Goal: Task Accomplishment & Management: Manage account settings

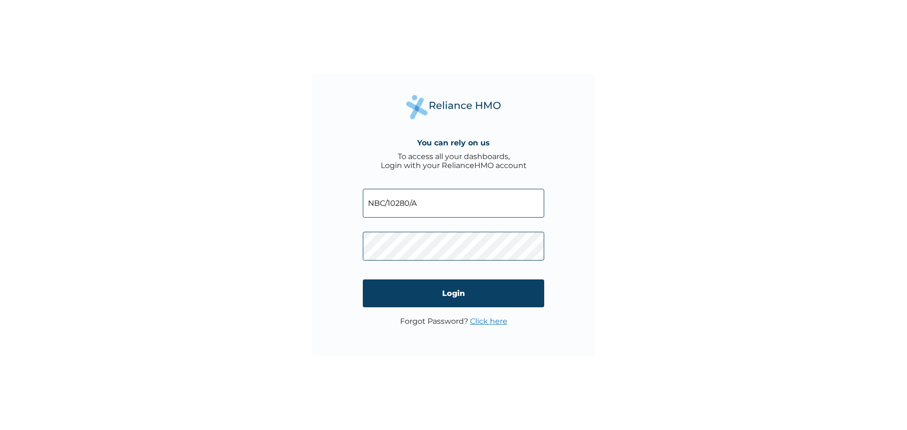
click at [436, 197] on input "NBC/10280/A" at bounding box center [453, 203] width 181 height 29
click at [464, 206] on input "NBC/10280/A" at bounding box center [453, 203] width 181 height 29
type input "NBC/10280/b"
click at [623, 251] on div "You can rely on us To access all your dashboards, Login with your RelianceHMO a…" at bounding box center [453, 215] width 907 height 430
click at [497, 322] on link "Click here" at bounding box center [488, 321] width 37 height 9
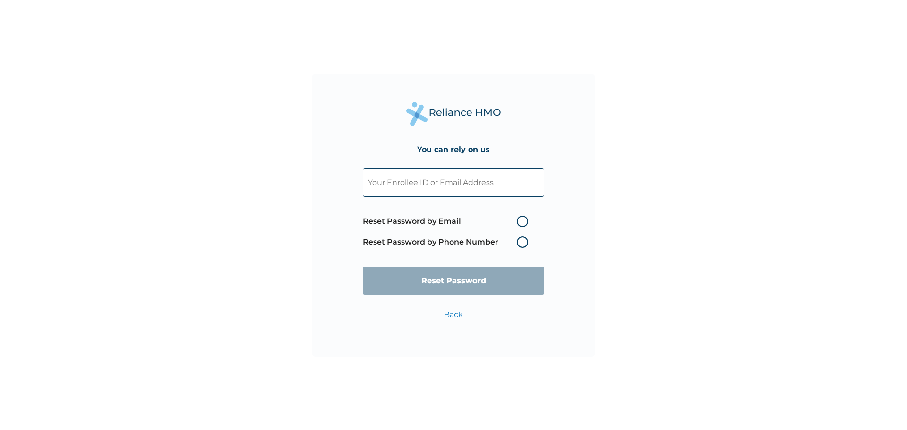
click at [521, 222] on label "Reset Password by Email" at bounding box center [448, 221] width 170 height 11
click at [518, 222] on input "Reset Password by Email" at bounding box center [510, 221] width 15 height 15
radio input "true"
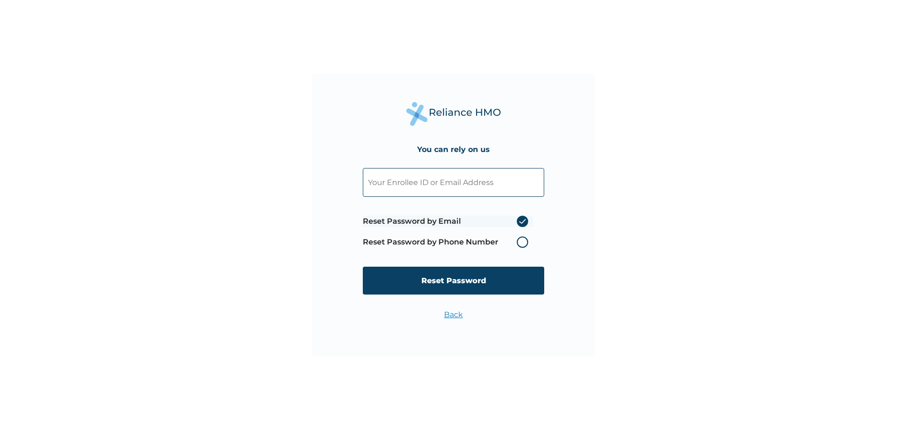
click at [487, 187] on input "text" at bounding box center [453, 182] width 181 height 29
click at [477, 186] on input "text" at bounding box center [453, 182] width 181 height 29
click at [452, 185] on input "text" at bounding box center [453, 182] width 181 height 29
type input "donclintonsupreme@gmail.com"
click at [486, 284] on input "Reset Password" at bounding box center [453, 281] width 181 height 28
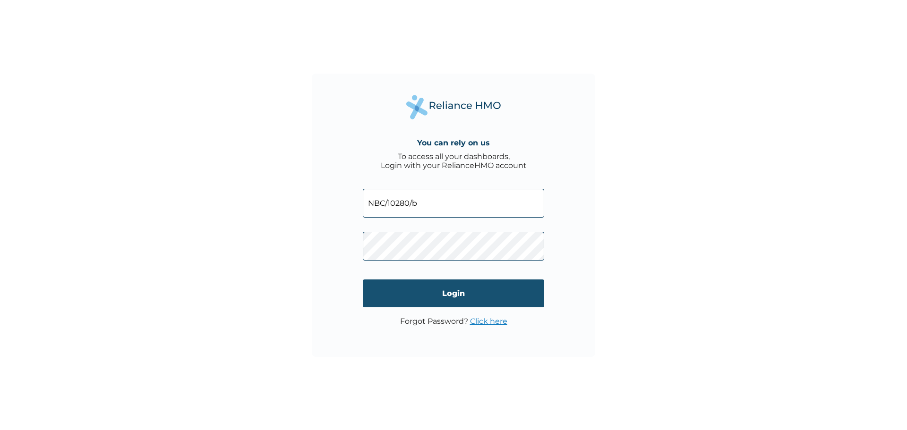
click at [529, 298] on input "Login" at bounding box center [453, 294] width 181 height 28
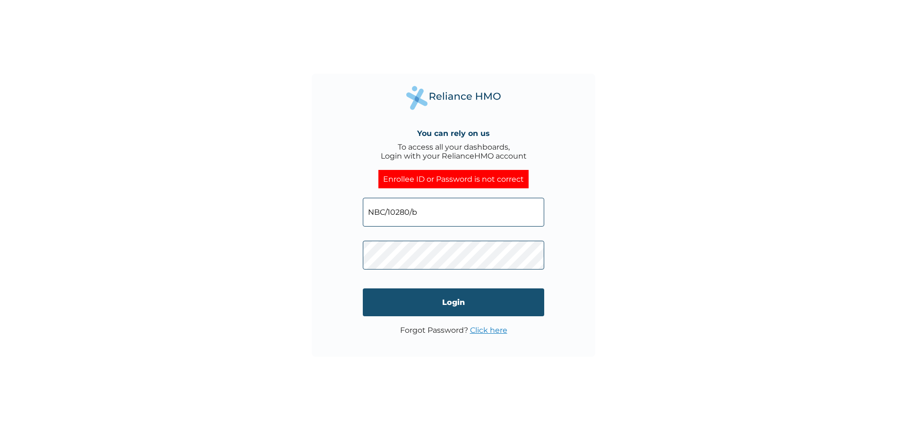
click at [528, 302] on input "Login" at bounding box center [453, 302] width 181 height 28
click at [533, 300] on input "Login" at bounding box center [453, 302] width 181 height 28
click at [532, 303] on input "Login" at bounding box center [453, 302] width 181 height 28
click at [426, 213] on input "NBC/10280/b" at bounding box center [453, 212] width 181 height 29
type input "N"
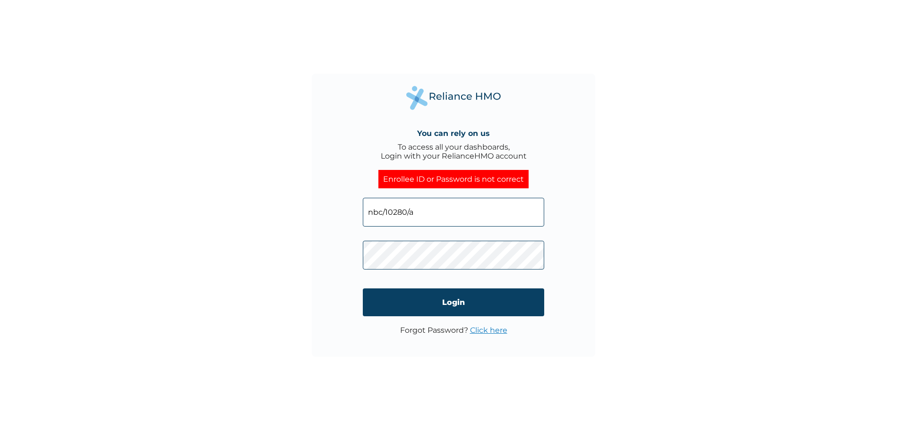
type input "nbc/10280/a"
click at [511, 294] on input "Login" at bounding box center [453, 302] width 181 height 28
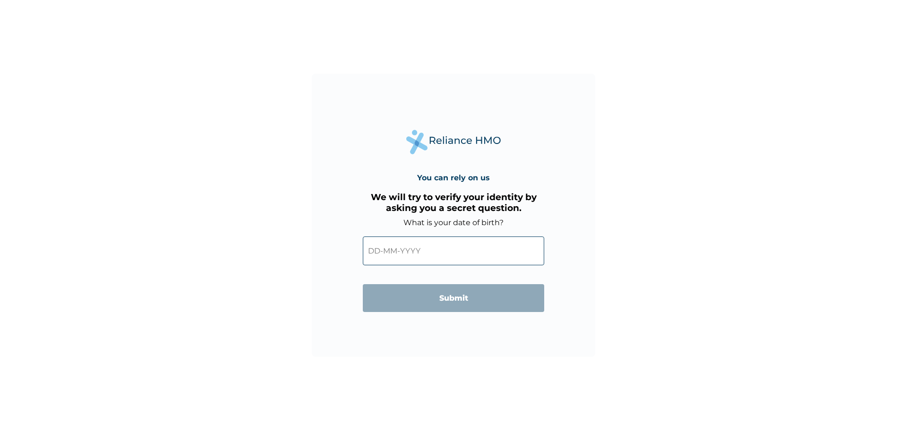
click at [380, 253] on input "text" at bounding box center [453, 251] width 181 height 29
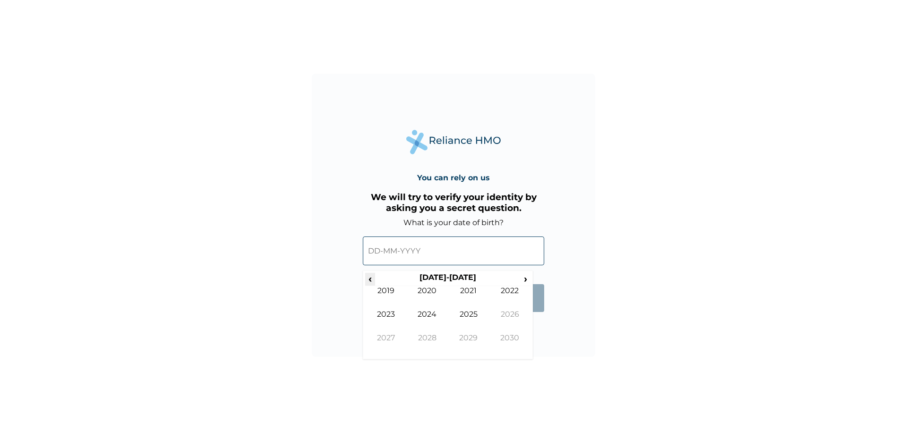
click at [370, 282] on span "‹" at bounding box center [370, 279] width 10 height 12
click at [425, 293] on td "1990" at bounding box center [428, 298] width 42 height 24
click at [472, 338] on td "Nov" at bounding box center [469, 345] width 42 height 24
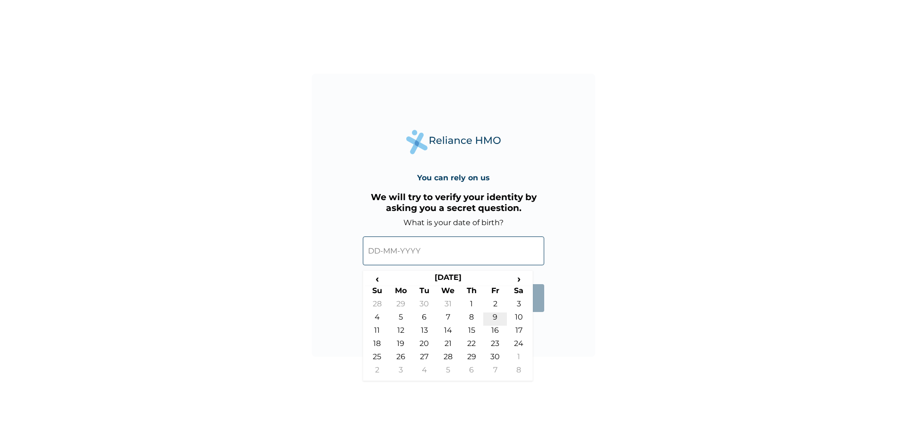
click at [501, 317] on td "9" at bounding box center [495, 319] width 24 height 13
type input "09-11-1990"
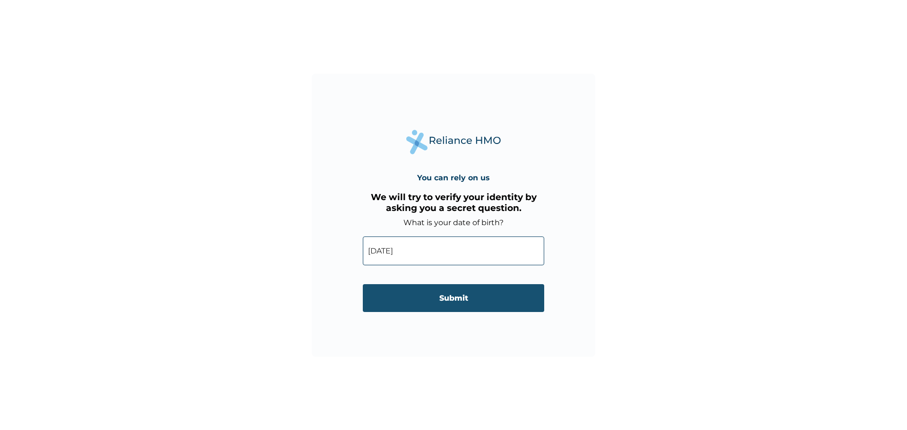
click at [477, 306] on input "Submit" at bounding box center [453, 298] width 181 height 28
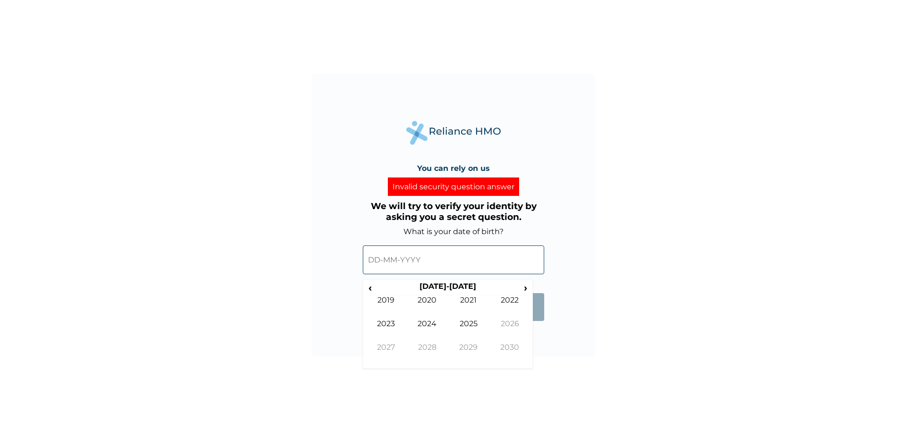
click at [375, 258] on input "text" at bounding box center [453, 260] width 181 height 29
click at [370, 287] on span "‹" at bounding box center [370, 288] width 10 height 12
click at [478, 299] on td "1991" at bounding box center [469, 308] width 42 height 24
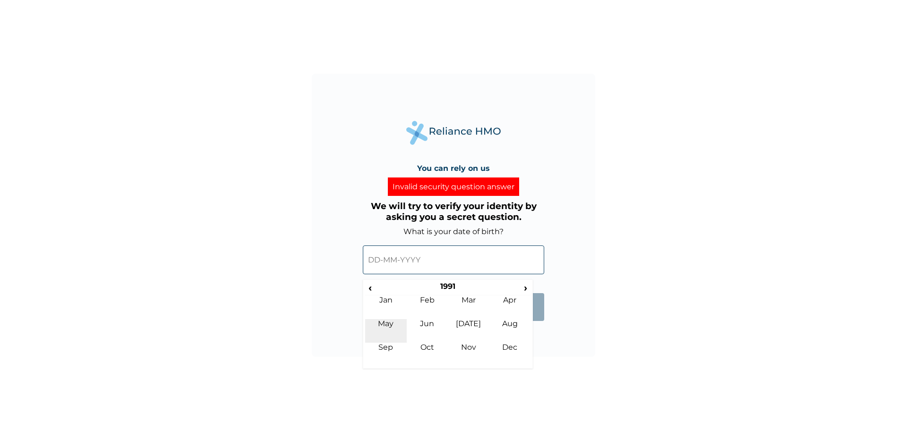
click at [394, 320] on td "May" at bounding box center [386, 331] width 42 height 24
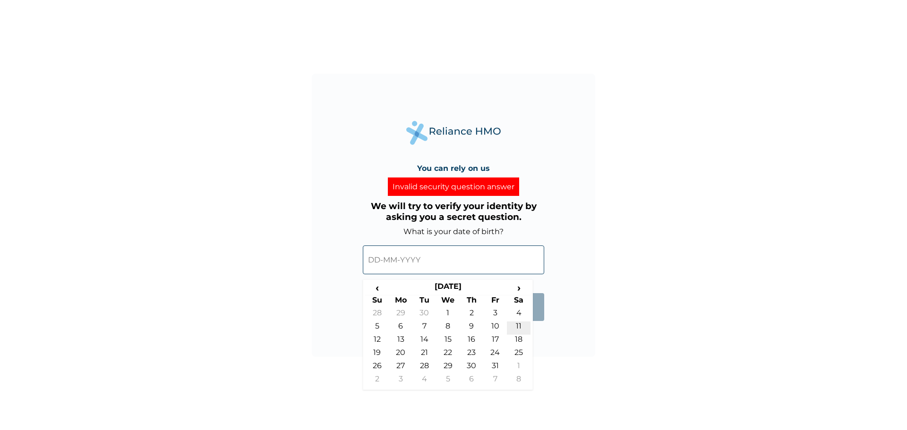
click at [522, 325] on td "11" at bounding box center [519, 328] width 24 height 13
type input "11-05-1991"
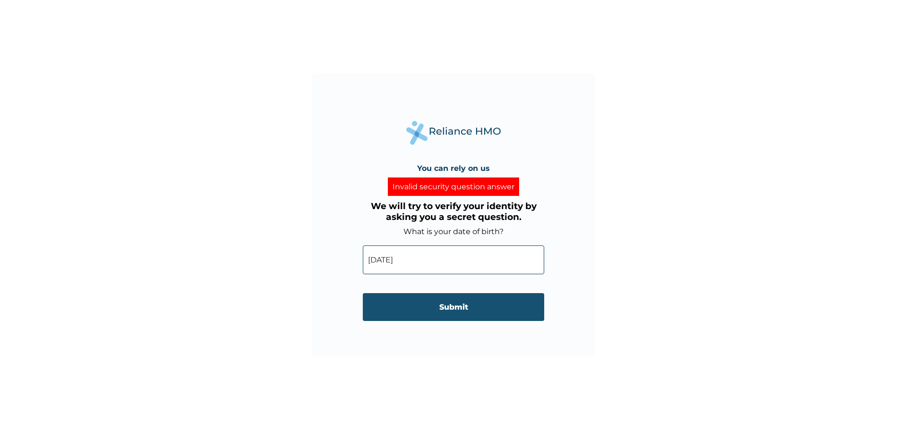
click at [473, 308] on input "Submit" at bounding box center [453, 307] width 181 height 28
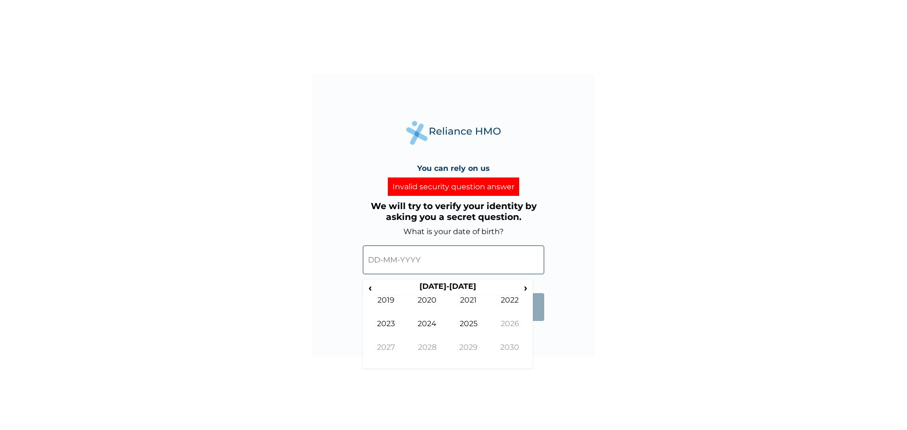
click at [380, 261] on input "text" at bounding box center [453, 260] width 181 height 29
click at [367, 294] on span "‹" at bounding box center [370, 288] width 10 height 12
click at [467, 298] on td "1991" at bounding box center [469, 308] width 42 height 24
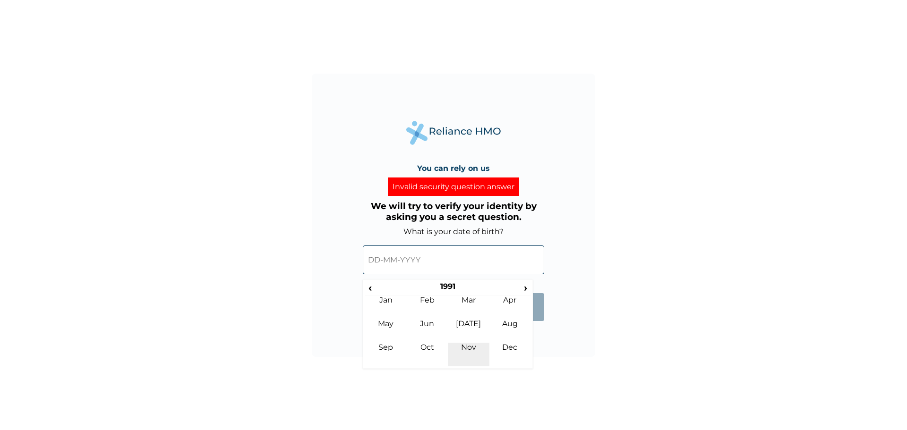
click at [476, 349] on td "Nov" at bounding box center [469, 355] width 42 height 24
click at [426, 328] on td "5" at bounding box center [424, 328] width 24 height 13
type input "05-11-1991"
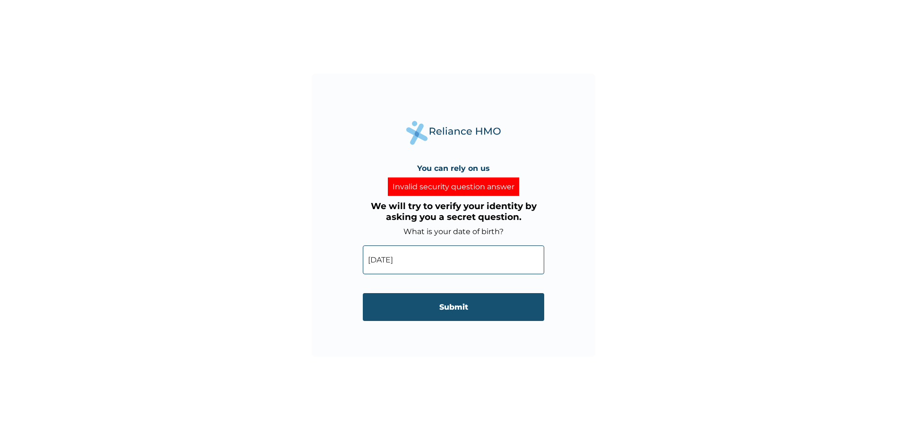
click at [479, 307] on input "Submit" at bounding box center [453, 307] width 181 height 28
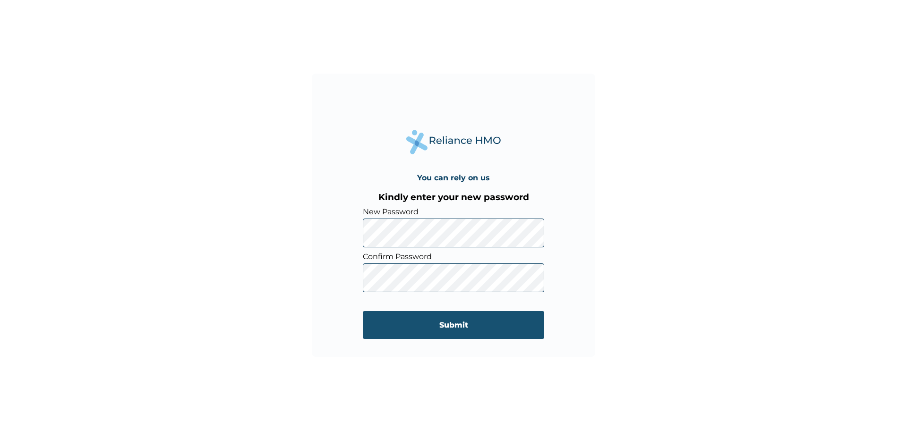
click at [526, 321] on input "Submit" at bounding box center [453, 325] width 181 height 28
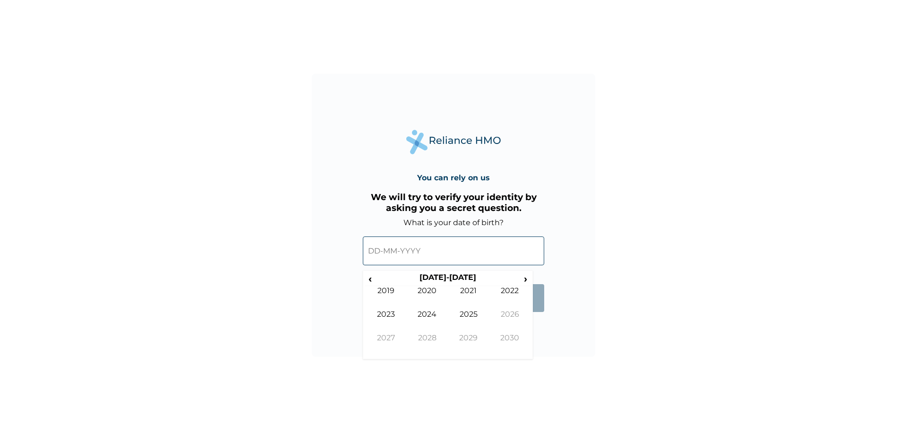
click at [390, 243] on input "text" at bounding box center [453, 251] width 181 height 29
click at [374, 281] on span "‹" at bounding box center [370, 279] width 10 height 12
click at [433, 291] on td "1990" at bounding box center [428, 298] width 42 height 24
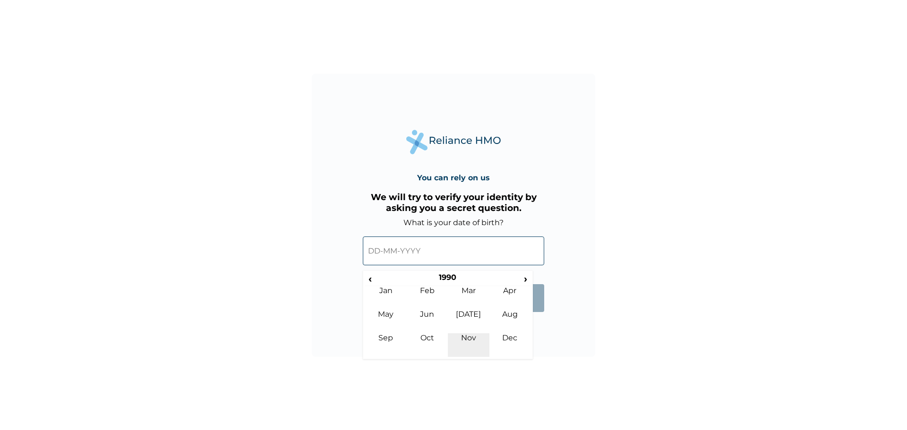
click at [467, 339] on td "Nov" at bounding box center [469, 345] width 42 height 24
click at [500, 314] on td "9" at bounding box center [495, 319] width 24 height 13
type input "09-11-1990"
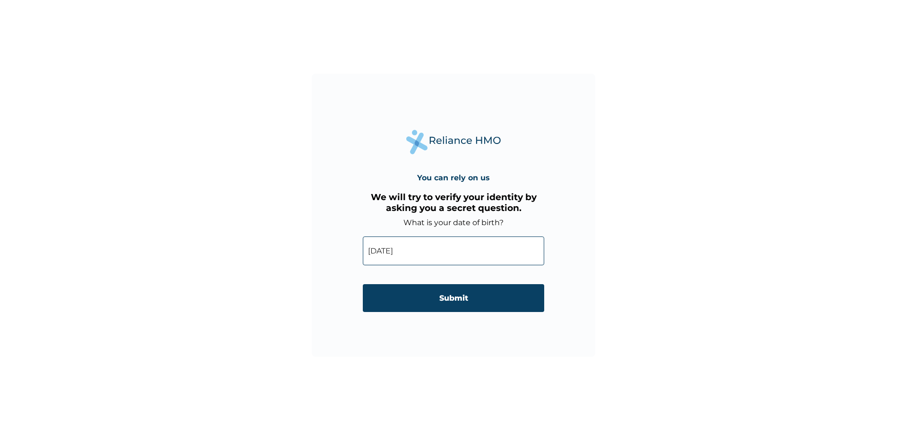
click at [479, 302] on input "Submit" at bounding box center [453, 298] width 181 height 28
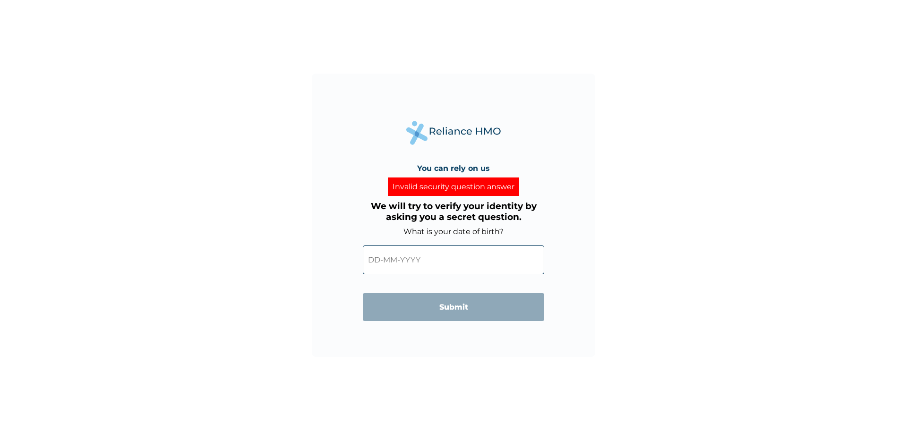
click at [379, 260] on input "text" at bounding box center [453, 260] width 181 height 29
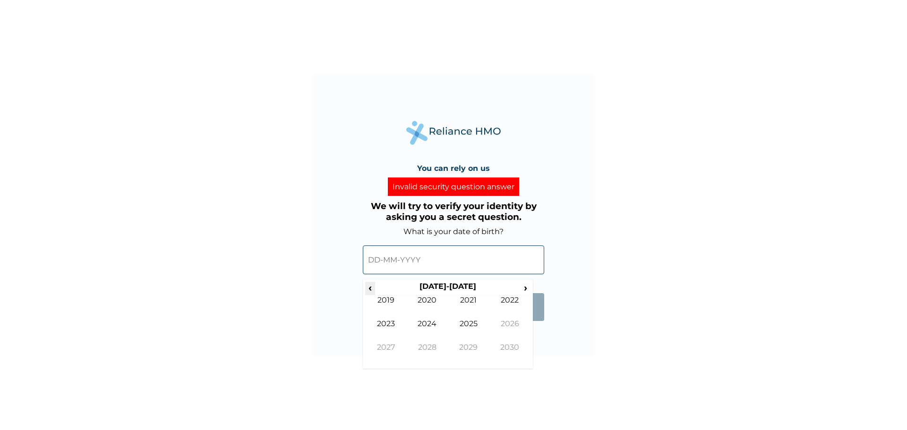
click at [372, 293] on span "‹" at bounding box center [370, 288] width 10 height 12
click at [373, 290] on span "‹" at bounding box center [370, 288] width 10 height 12
click at [477, 299] on td "1991" at bounding box center [469, 308] width 42 height 24
click at [397, 320] on td "May" at bounding box center [386, 331] width 42 height 24
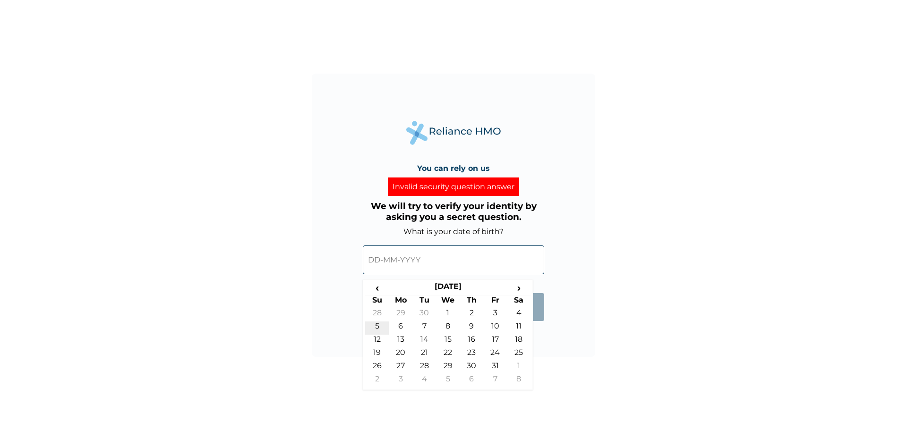
click at [377, 326] on td "5" at bounding box center [377, 328] width 24 height 13
type input "05-05-1991"
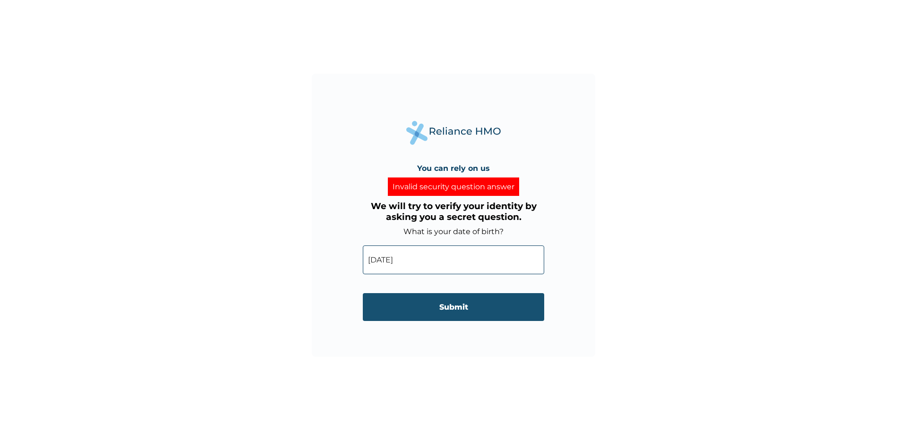
click at [472, 311] on input "Submit" at bounding box center [453, 307] width 181 height 28
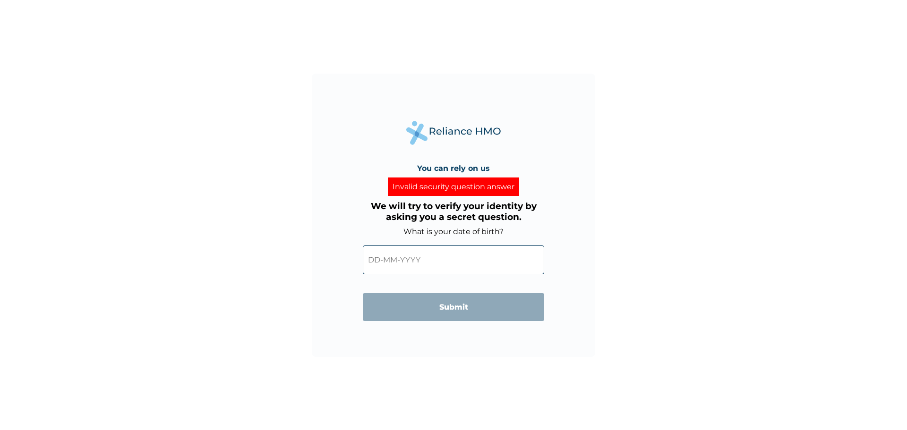
click at [366, 258] on input "text" at bounding box center [453, 260] width 181 height 29
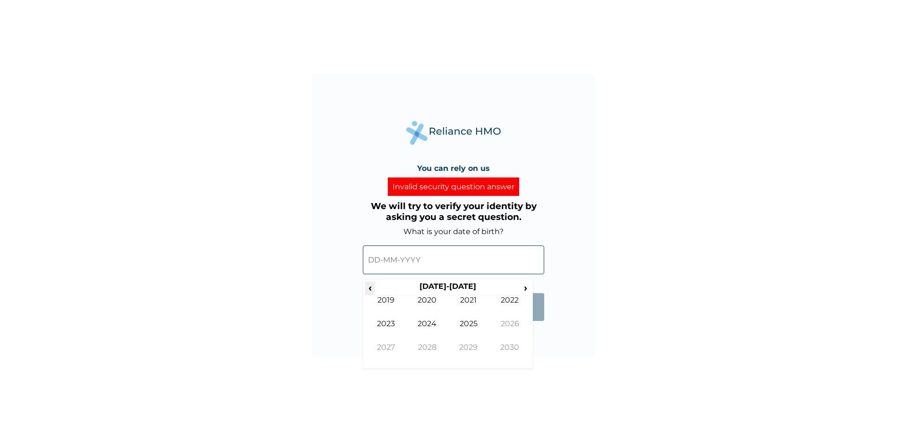
click at [374, 288] on span "‹" at bounding box center [370, 288] width 10 height 12
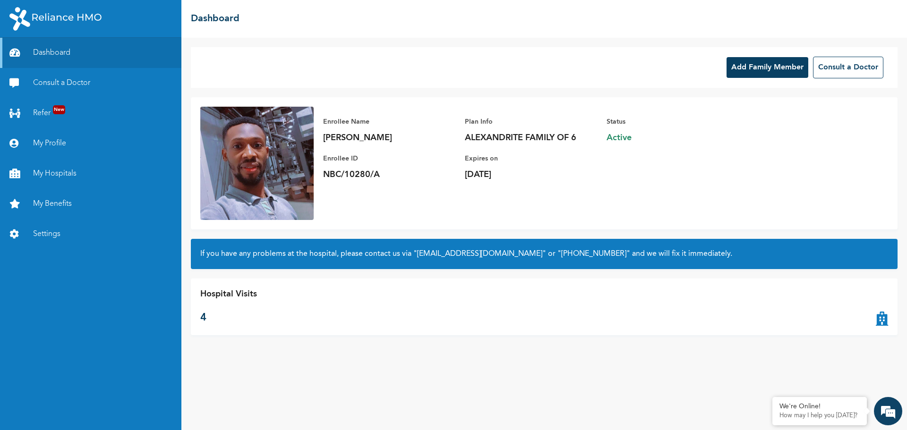
click at [766, 71] on button "Add Family Member" at bounding box center [767, 67] width 82 height 21
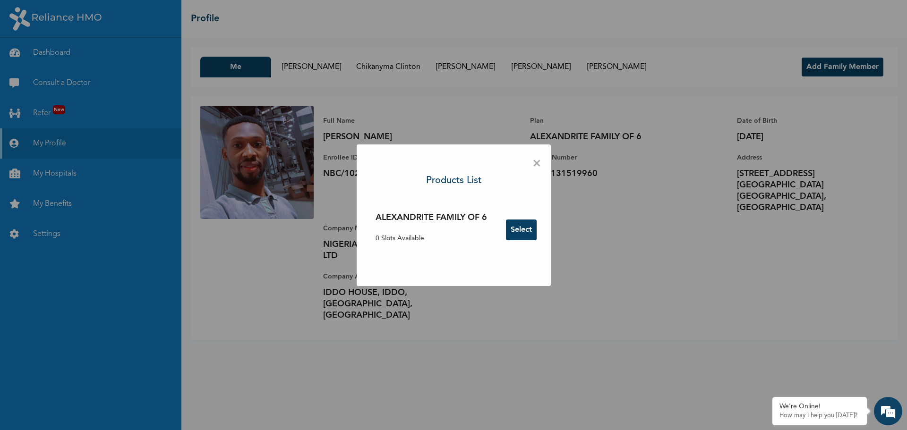
click at [541, 163] on span "×" at bounding box center [536, 164] width 9 height 20
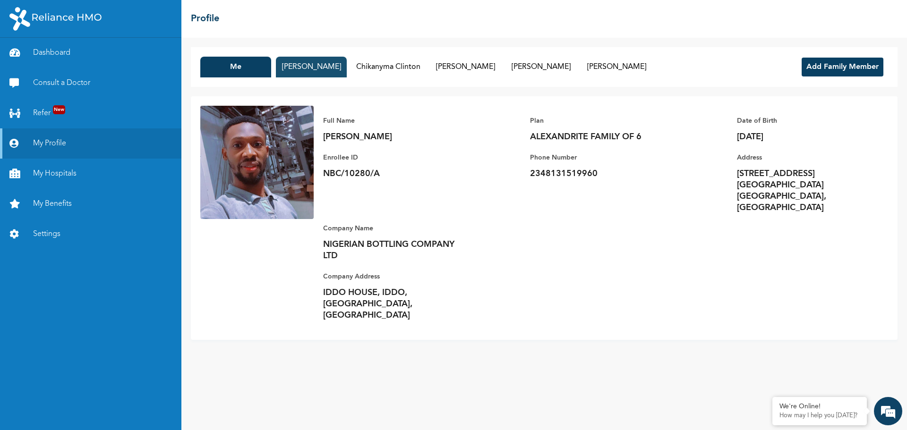
click at [305, 70] on button "[PERSON_NAME]" at bounding box center [311, 67] width 71 height 21
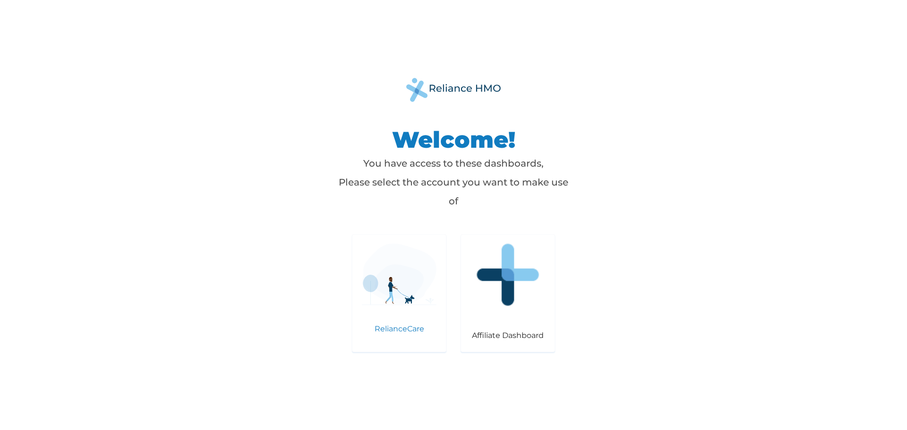
click at [402, 276] on img at bounding box center [399, 275] width 75 height 62
